Goal: Information Seeking & Learning: Learn about a topic

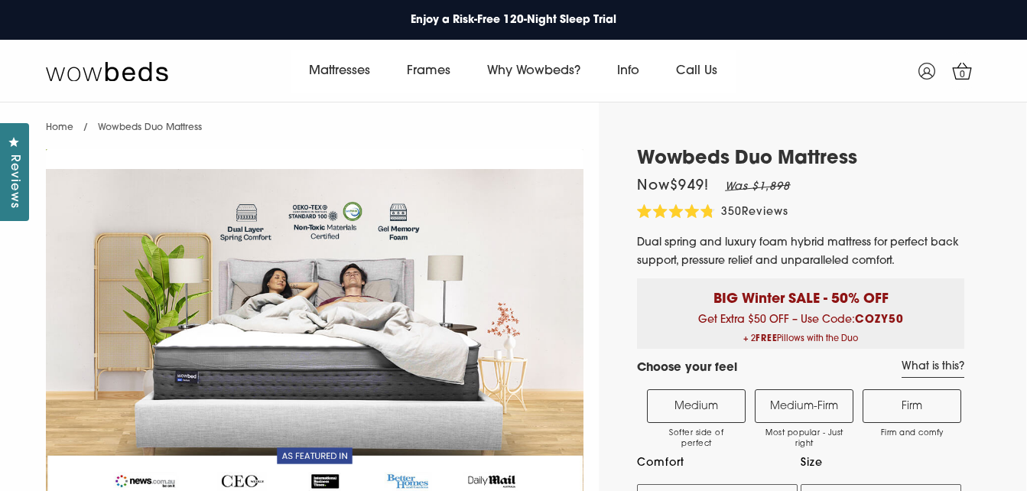
select select "Medium-Firm"
select select "Queen"
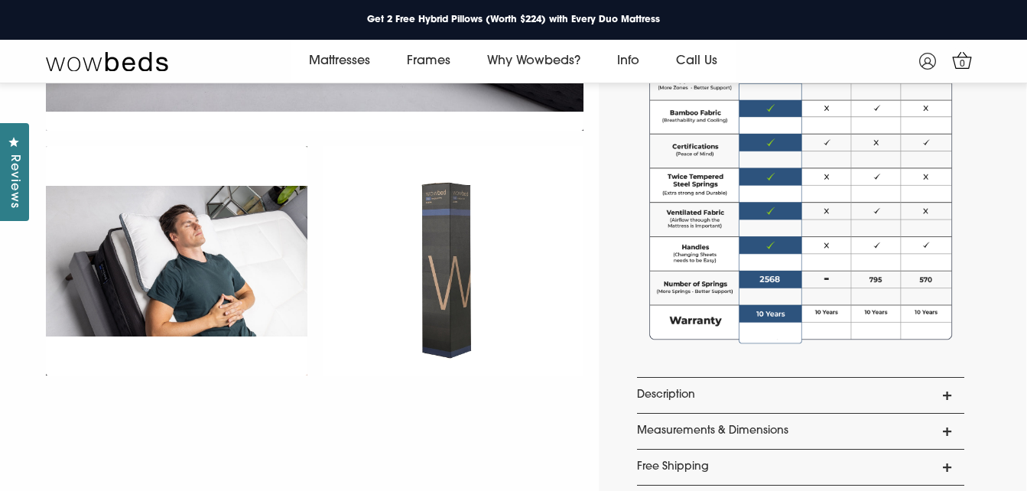
scroll to position [1053, 0]
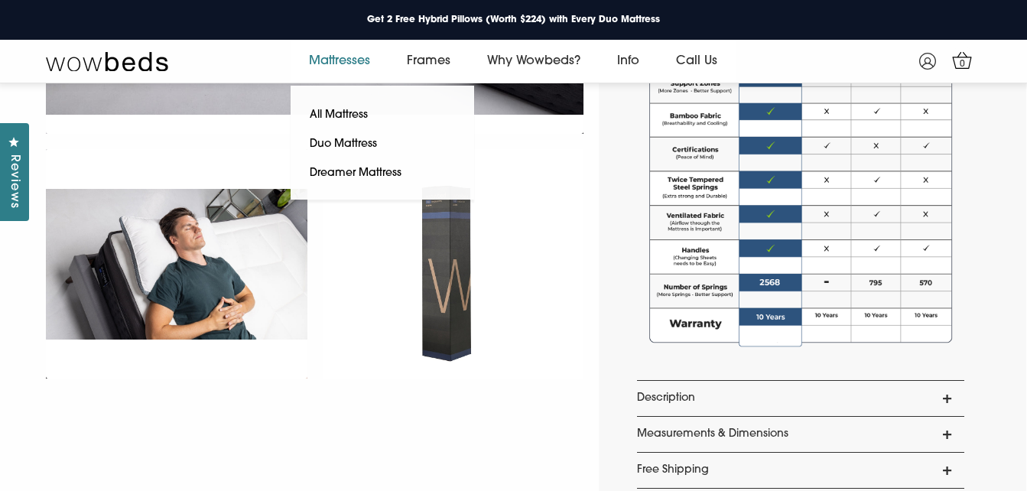
click at [346, 61] on link "Mattresses" at bounding box center [340, 61] width 98 height 43
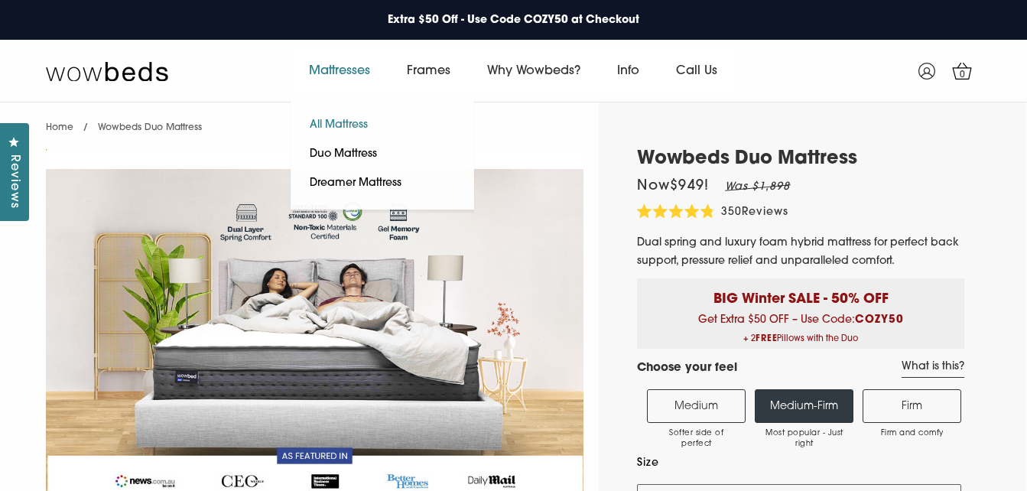
click at [347, 122] on link "All Mattress" at bounding box center [339, 125] width 96 height 29
